Goal: Task Accomplishment & Management: Manage account settings

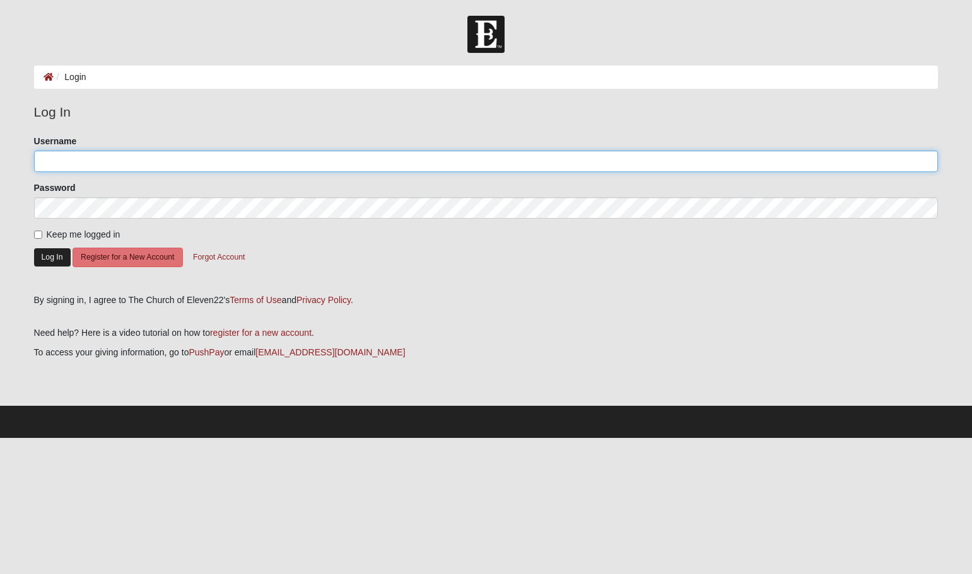
type input "LARan0414"
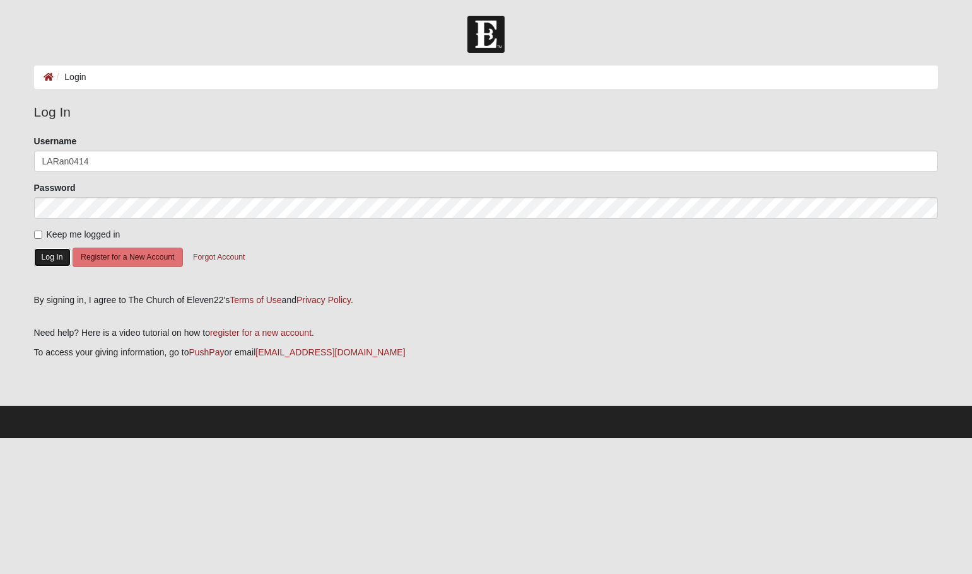
click at [51, 259] on button "Log In" at bounding box center [52, 257] width 37 height 18
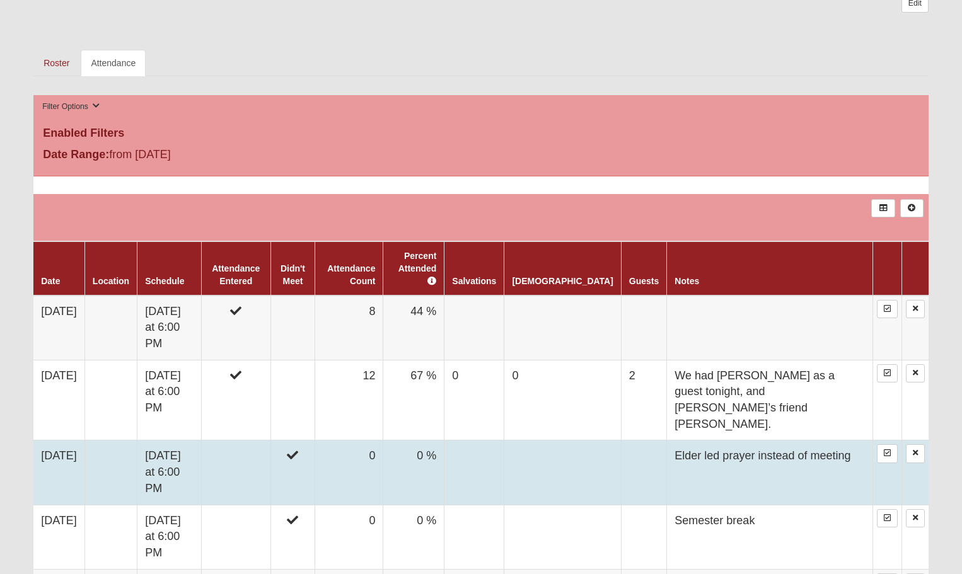
scroll to position [630, 0]
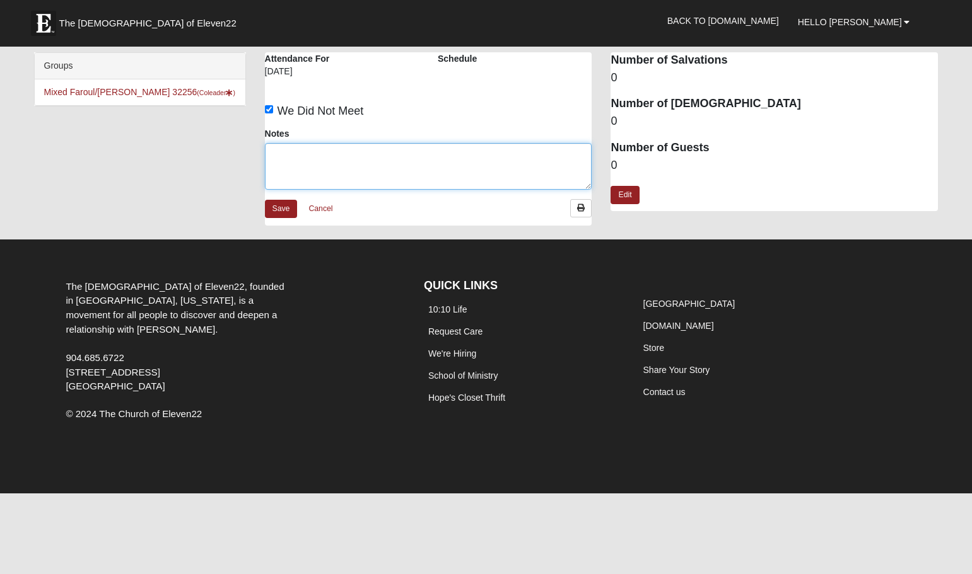
click at [359, 170] on textarea "Notes" at bounding box center [428, 166] width 327 height 47
type textarea "Semester break"
click at [272, 207] on link "Save" at bounding box center [281, 209] width 33 height 18
